Goal: Task Accomplishment & Management: Use online tool/utility

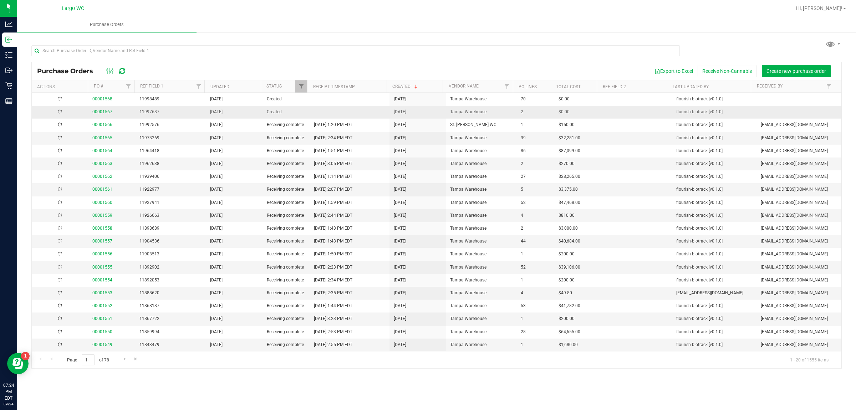
click at [315, 113] on td at bounding box center [350, 112] width 80 height 13
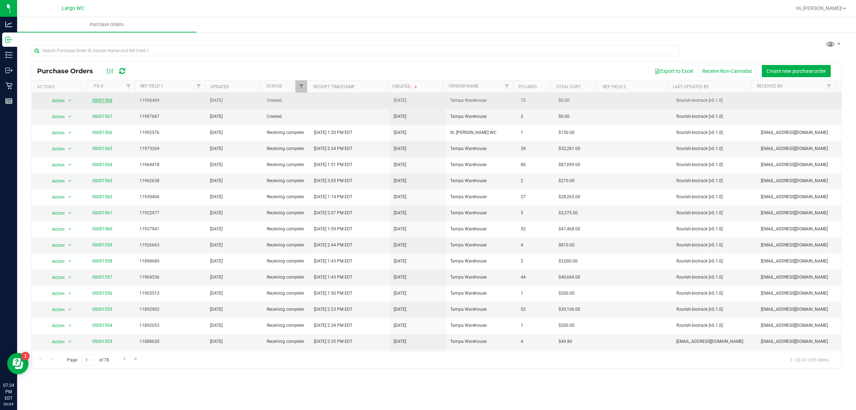
click at [104, 101] on link "00001568" at bounding box center [102, 100] width 20 height 5
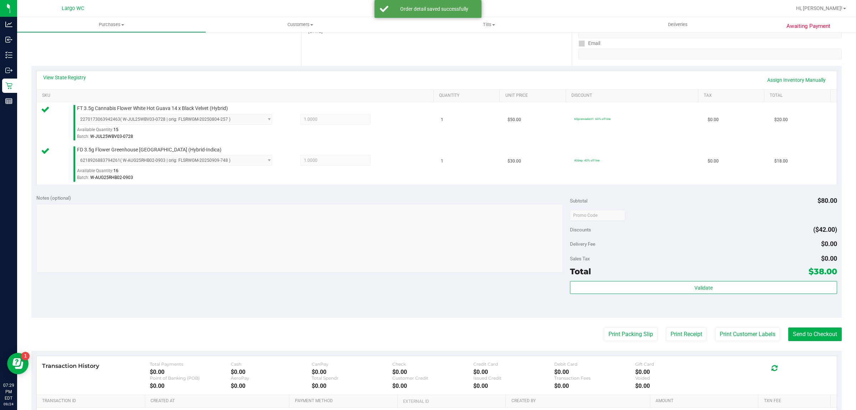
scroll to position [198, 0]
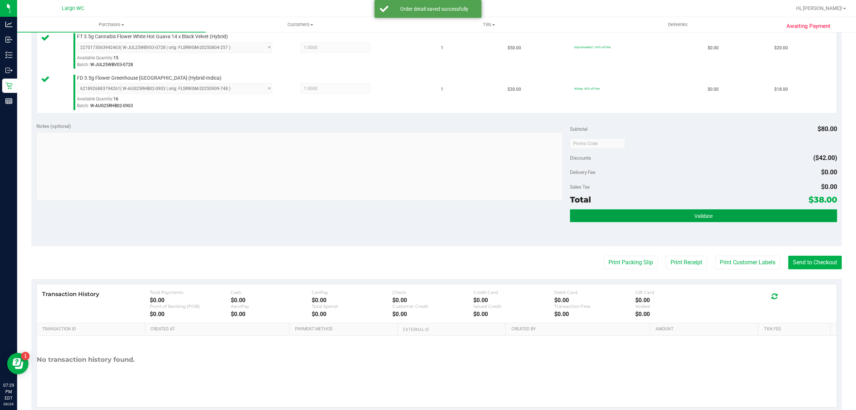
click at [615, 221] on button "Validate" at bounding box center [703, 215] width 267 height 13
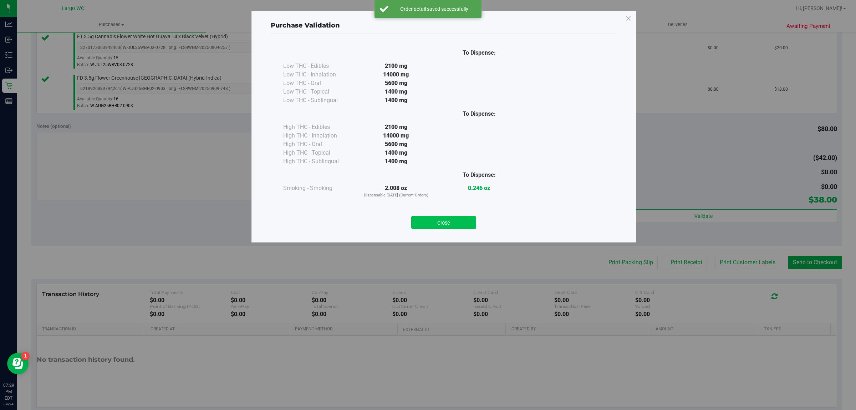
click at [462, 219] on button "Close" at bounding box center [443, 222] width 65 height 13
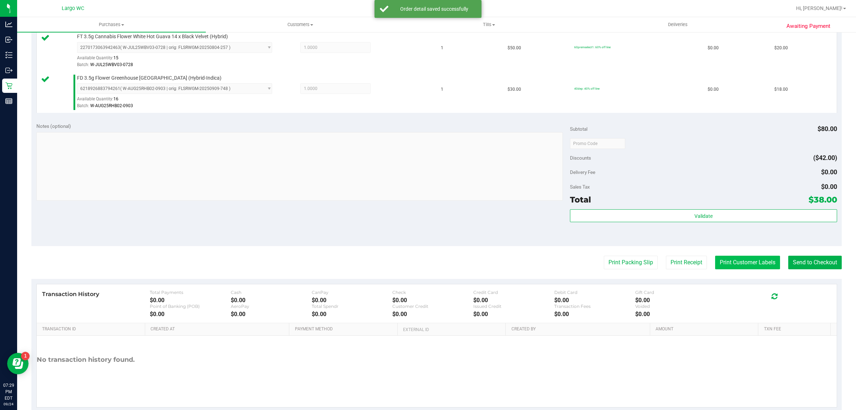
click at [742, 259] on button "Print Customer Labels" at bounding box center [747, 262] width 65 height 14
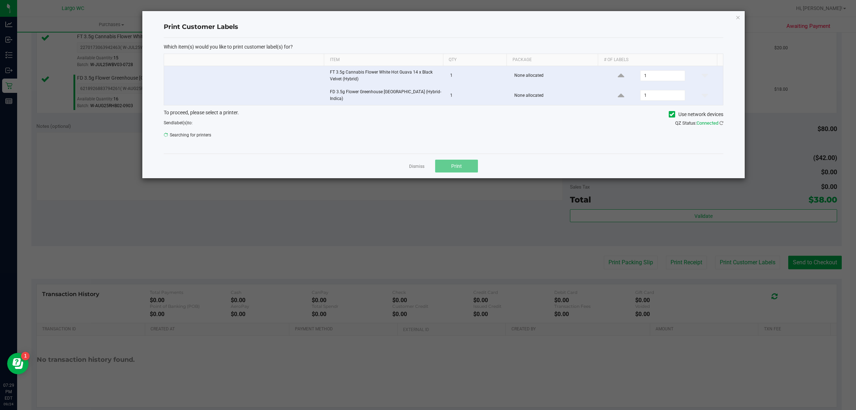
click at [460, 166] on span "Print" at bounding box center [456, 166] width 11 height 6
click at [737, 17] on icon "button" at bounding box center [738, 17] width 5 height 9
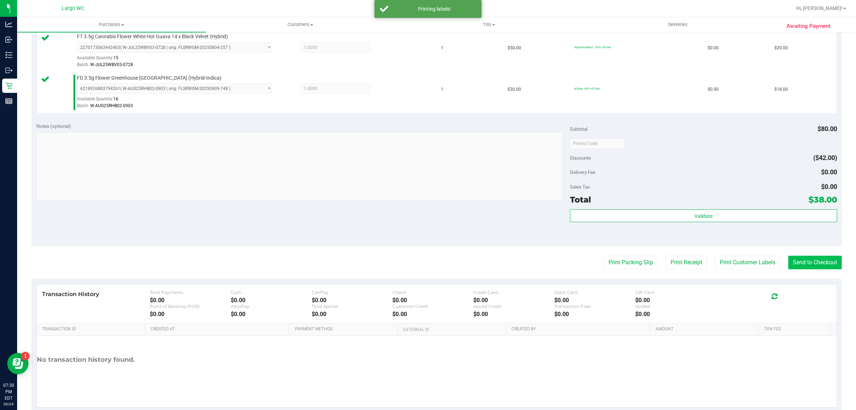
click at [815, 263] on button "Send to Checkout" at bounding box center [816, 262] width 54 height 14
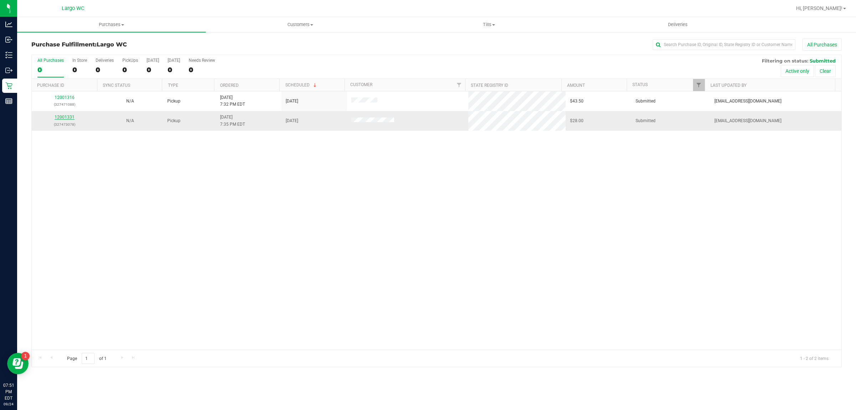
click at [65, 120] on link "12001331" at bounding box center [65, 117] width 20 height 5
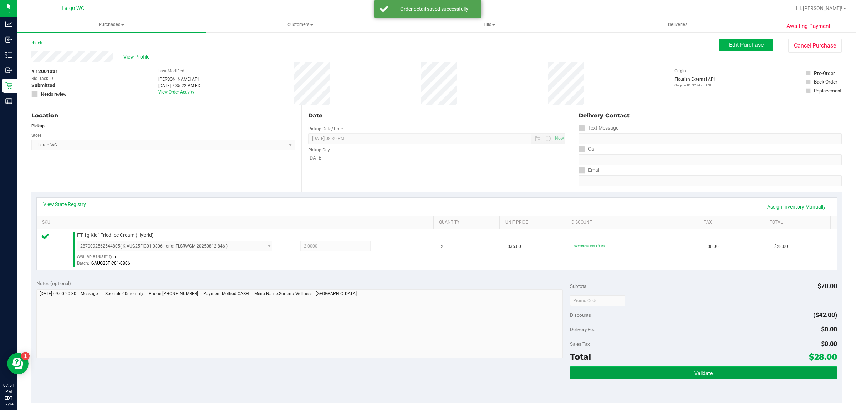
click at [727, 369] on button "Validate" at bounding box center [703, 372] width 267 height 13
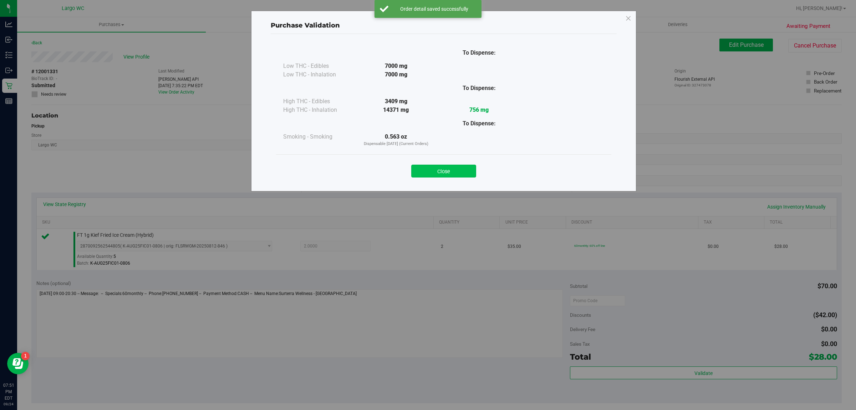
click at [450, 170] on button "Close" at bounding box center [443, 170] width 65 height 13
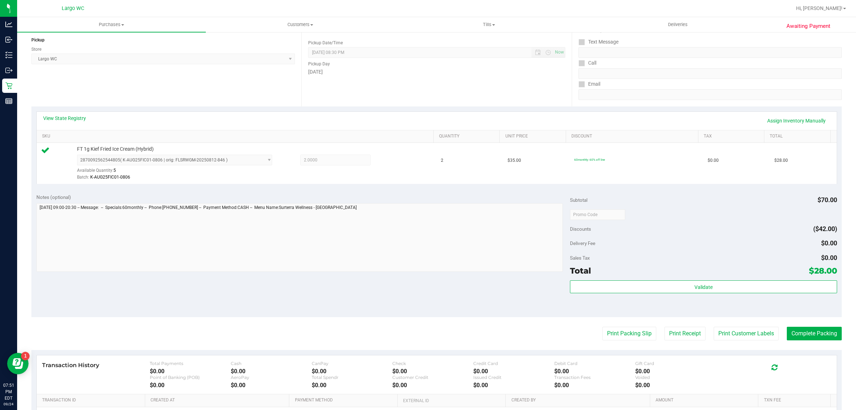
scroll to position [173, 0]
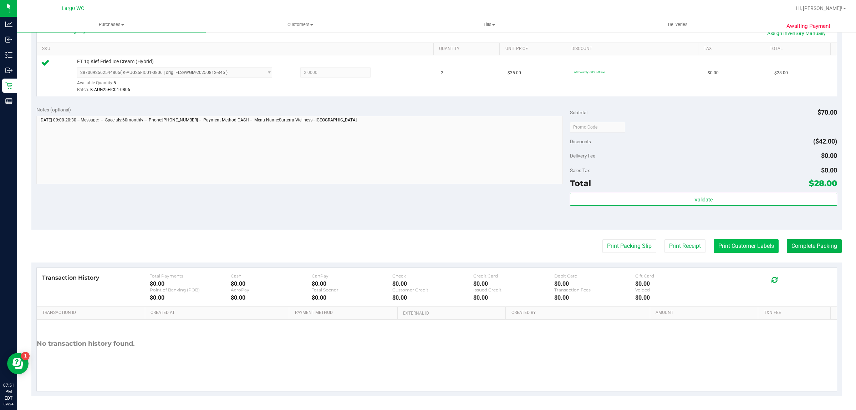
click at [732, 244] on button "Print Customer Labels" at bounding box center [746, 246] width 65 height 14
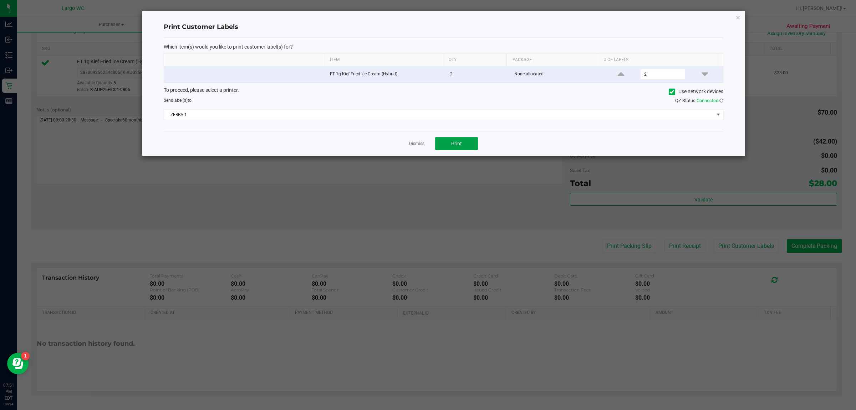
click at [471, 139] on button "Print" at bounding box center [456, 143] width 43 height 13
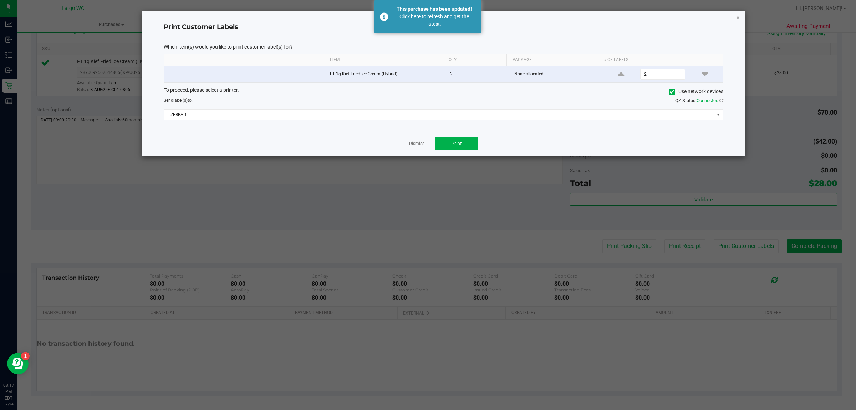
click at [738, 17] on icon "button" at bounding box center [738, 17] width 5 height 9
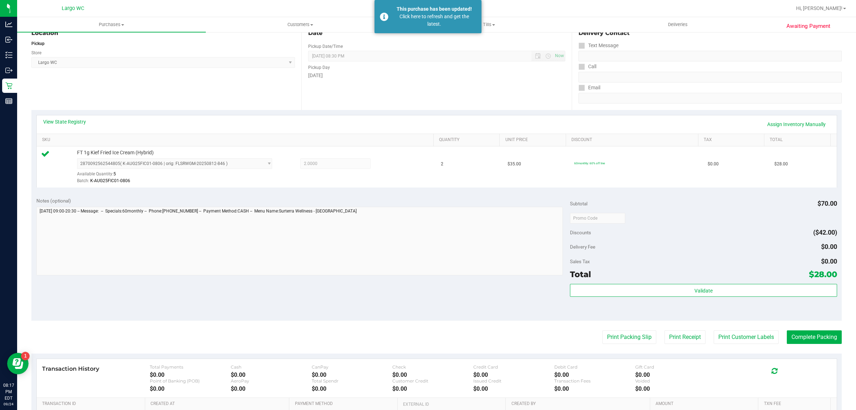
scroll to position [0, 0]
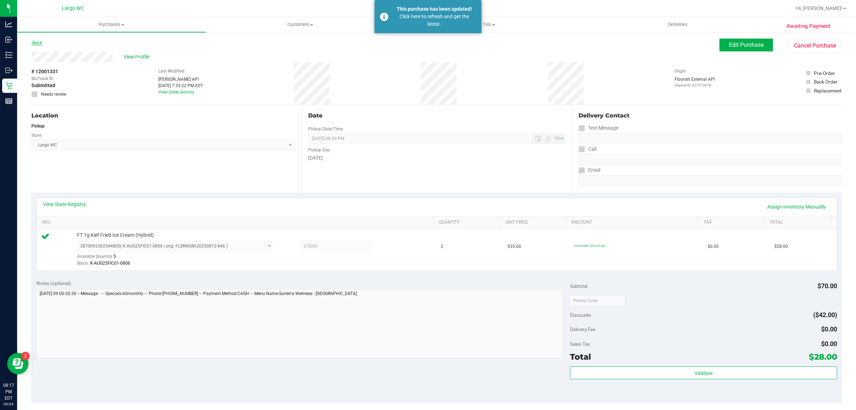
click at [32, 43] on icon at bounding box center [31, 43] width 1 height 4
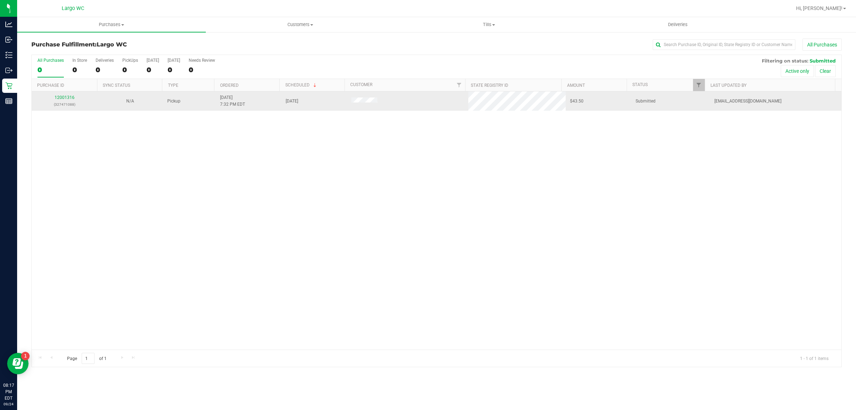
click at [66, 105] on p "(327471088)" at bounding box center [64, 104] width 57 height 7
click at [66, 98] on link "12001316" at bounding box center [65, 97] width 20 height 5
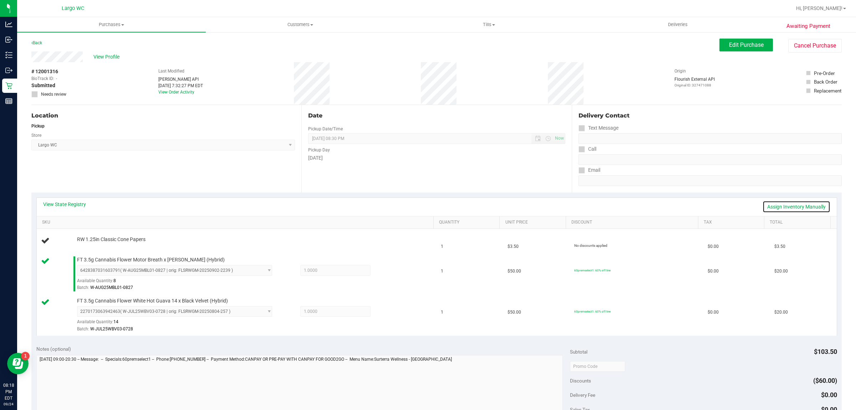
click at [783, 206] on link "Assign Inventory Manually" at bounding box center [797, 207] width 68 height 12
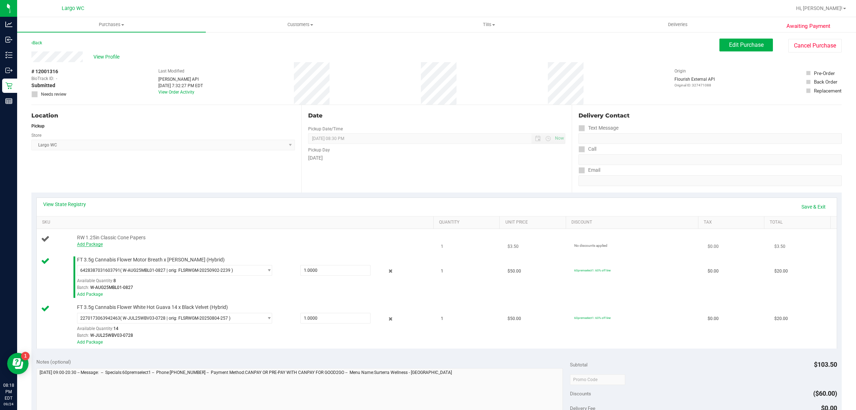
click at [86, 244] on link "Add Package" at bounding box center [90, 244] width 26 height 5
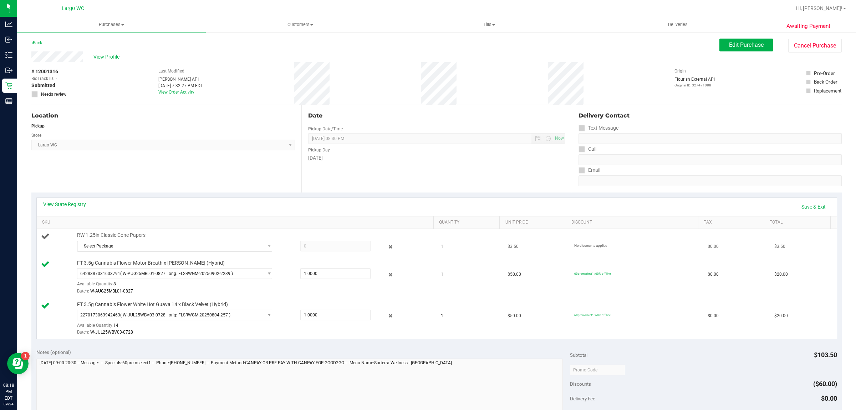
click at [118, 245] on span "Select Package" at bounding box center [170, 246] width 186 height 10
click at [151, 273] on span "( 1992498-062025 | orig: FLTW-20250625-011 )" at bounding box center [167, 275] width 91 height 5
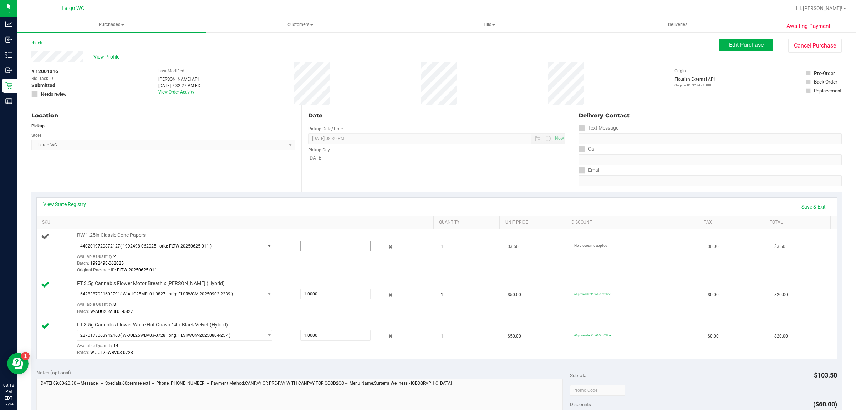
click at [319, 247] on input "text" at bounding box center [336, 246] width 70 height 10
type input "1"
click at [257, 250] on span "4402019720872127 ( 1992498-062025 | orig: FLTW-20250625-011 ) 4402019720872127" at bounding box center [174, 245] width 195 height 11
type input "1.0000"
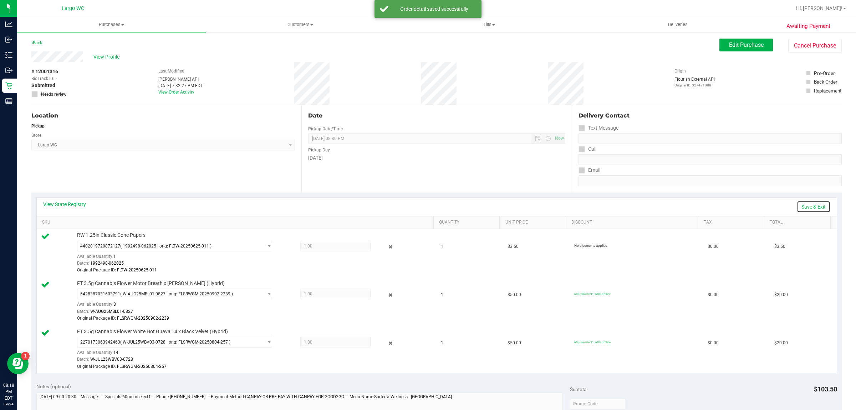
click at [812, 207] on link "Save & Exit" at bounding box center [814, 207] width 34 height 12
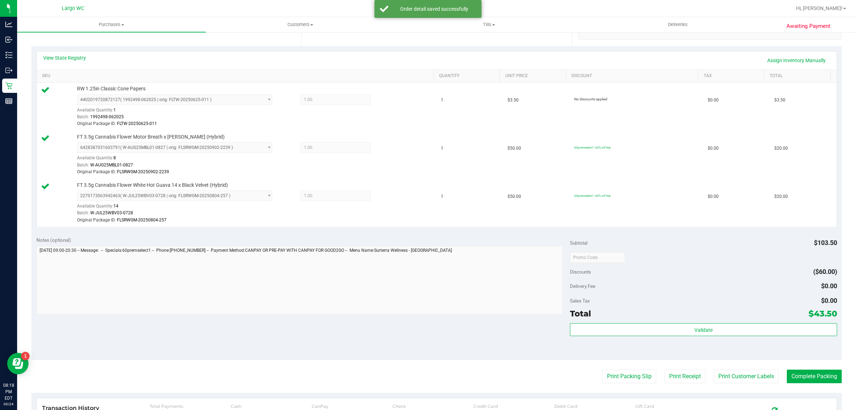
scroll to position [213, 0]
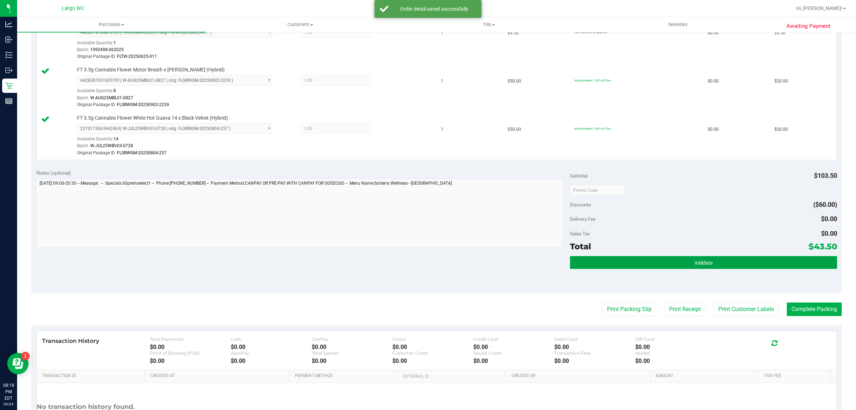
click at [719, 266] on button "Validate" at bounding box center [703, 262] width 267 height 13
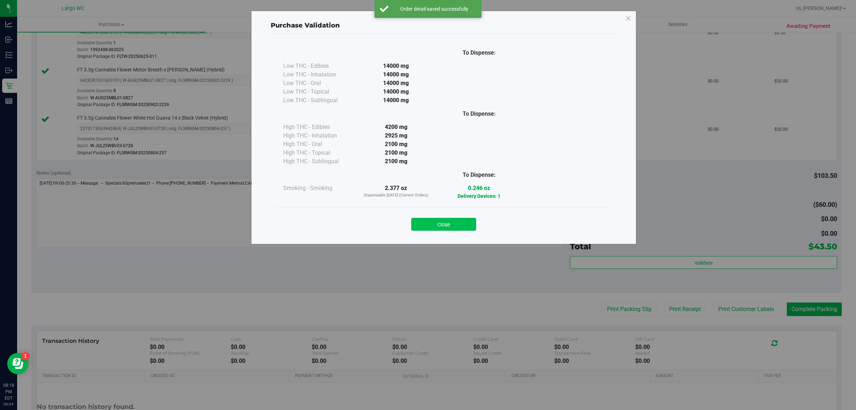
click at [448, 223] on button "Close" at bounding box center [443, 224] width 65 height 13
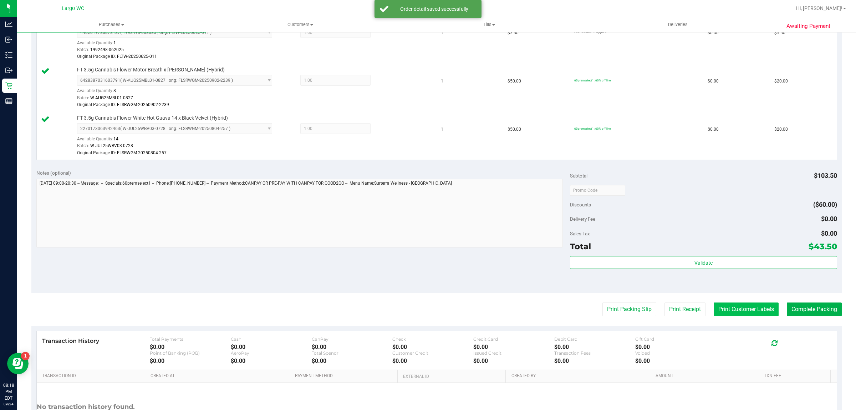
click at [742, 316] on button "Print Customer Labels" at bounding box center [746, 309] width 65 height 14
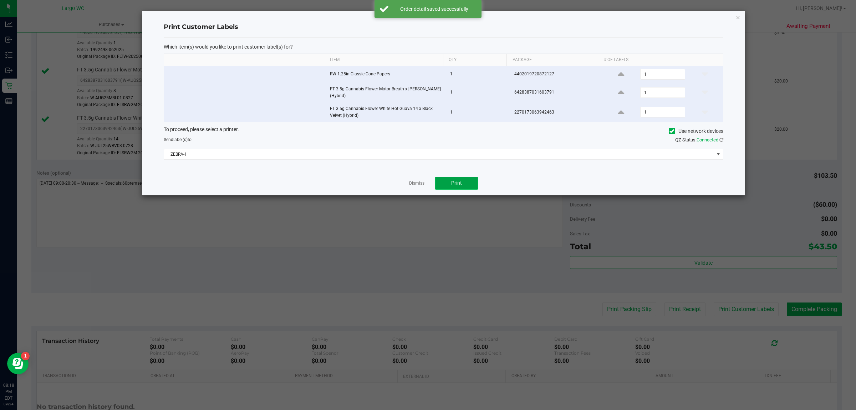
click at [465, 181] on button "Print" at bounding box center [456, 183] width 43 height 13
click at [737, 17] on icon "button" at bounding box center [738, 17] width 5 height 9
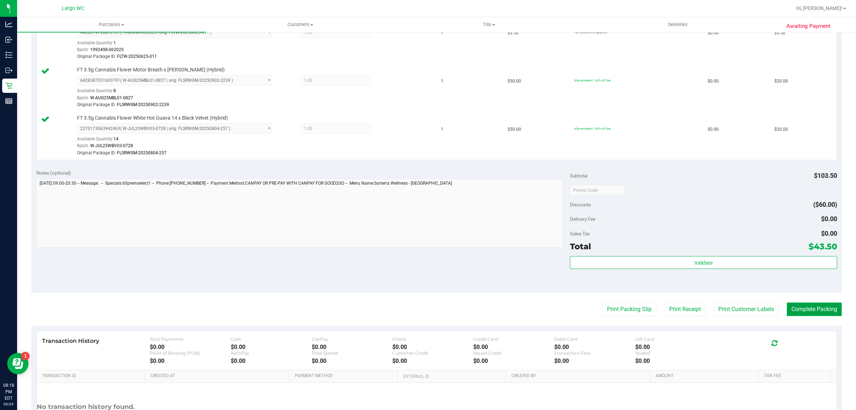
click at [803, 310] on button "Complete Packing" at bounding box center [814, 309] width 55 height 14
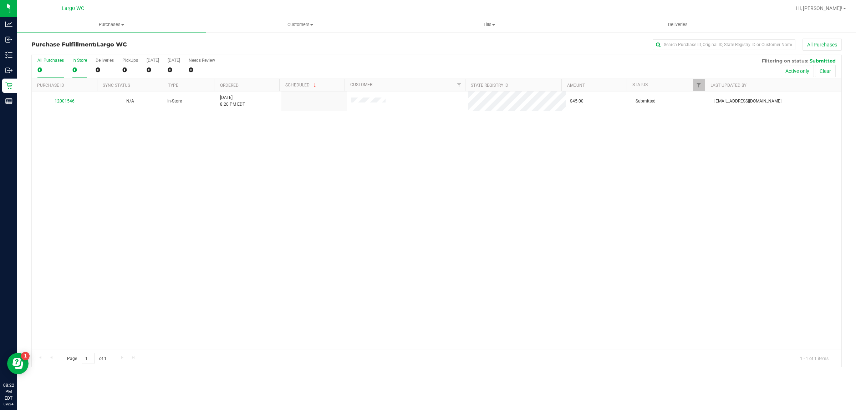
click at [76, 67] on div "0" at bounding box center [79, 70] width 15 height 8
click at [0, 0] on input "In Store 0" at bounding box center [0, 0] width 0 height 0
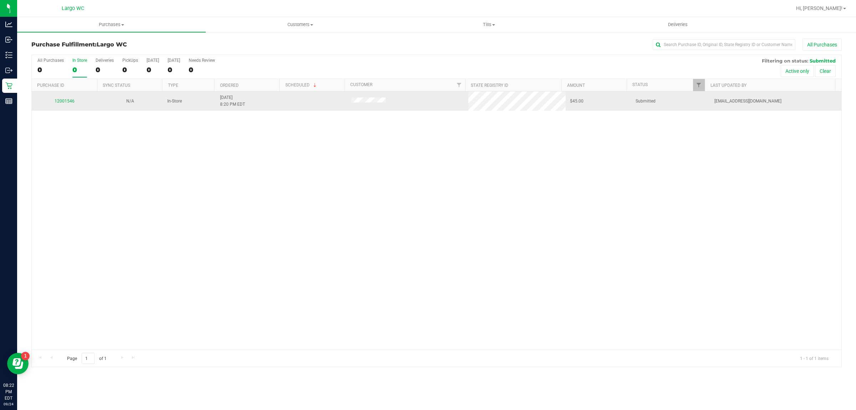
click at [68, 109] on td "12001546" at bounding box center [65, 100] width 66 height 19
click at [68, 102] on link "12001546" at bounding box center [65, 100] width 20 height 5
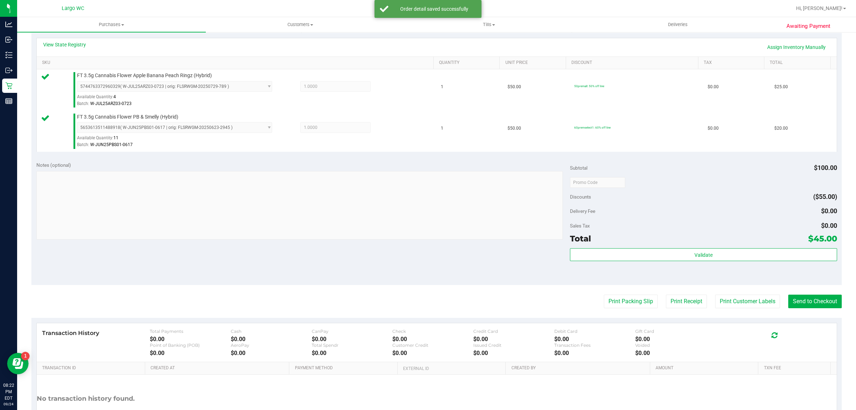
scroll to position [215, 0]
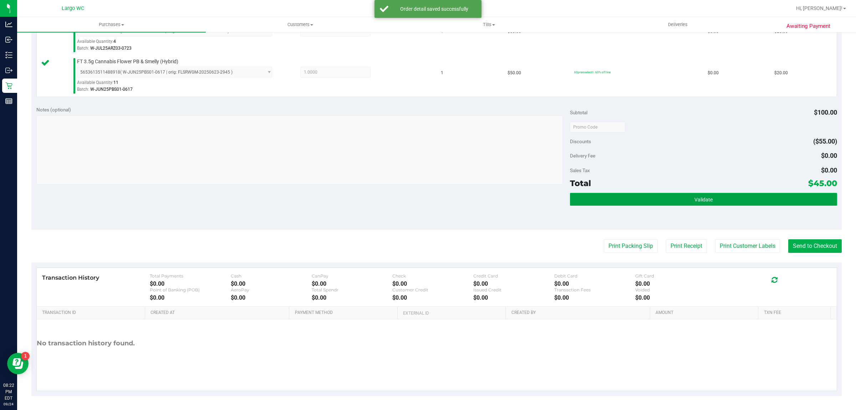
click at [626, 197] on button "Validate" at bounding box center [703, 199] width 267 height 13
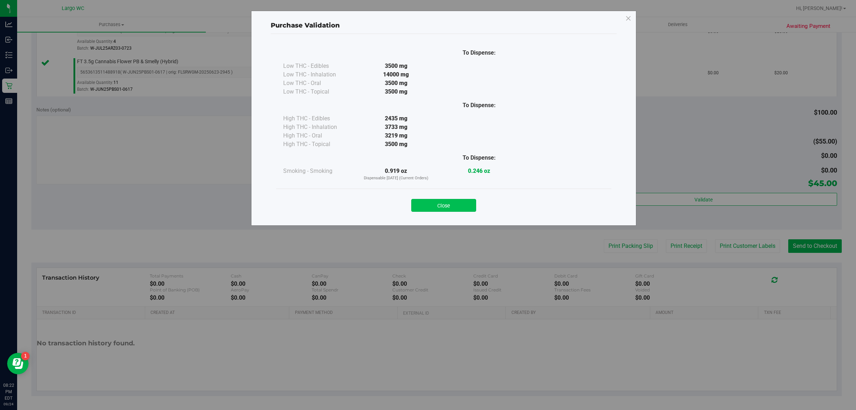
click at [436, 208] on button "Close" at bounding box center [443, 205] width 65 height 13
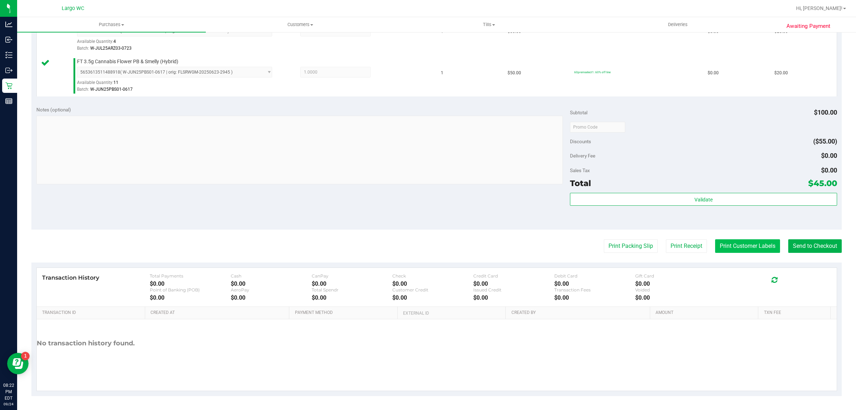
click at [729, 249] on button "Print Customer Labels" at bounding box center [747, 246] width 65 height 14
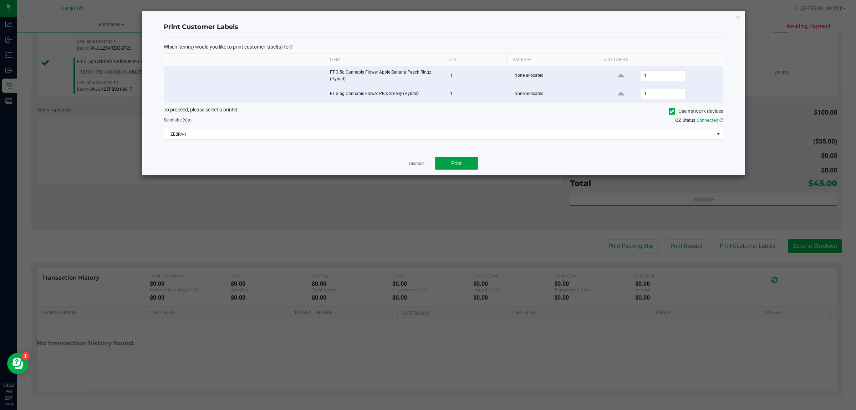
click at [457, 164] on span "Print" at bounding box center [456, 163] width 11 height 6
click at [738, 17] on icon "button" at bounding box center [738, 17] width 5 height 9
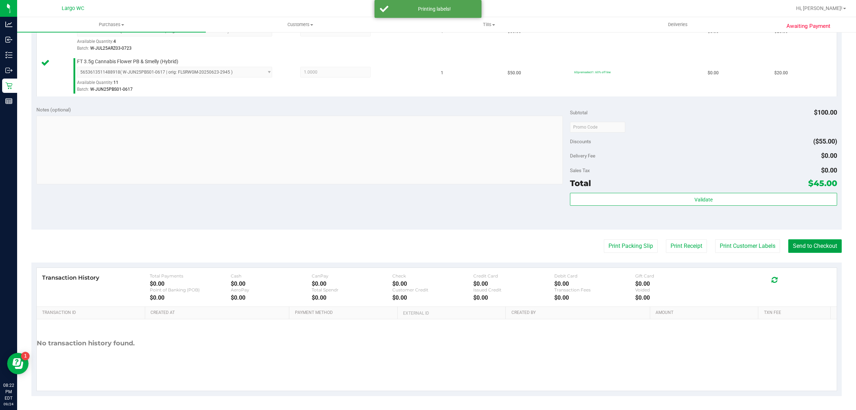
click at [815, 247] on button "Send to Checkout" at bounding box center [816, 246] width 54 height 14
